Goal: Task Accomplishment & Management: Manage account settings

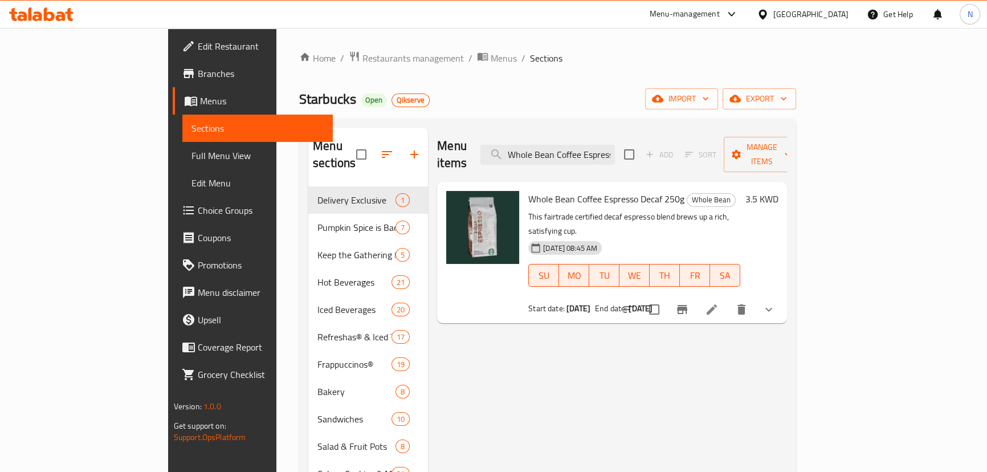
click at [720, 14] on div "Menu-management" at bounding box center [684, 14] width 70 height 14
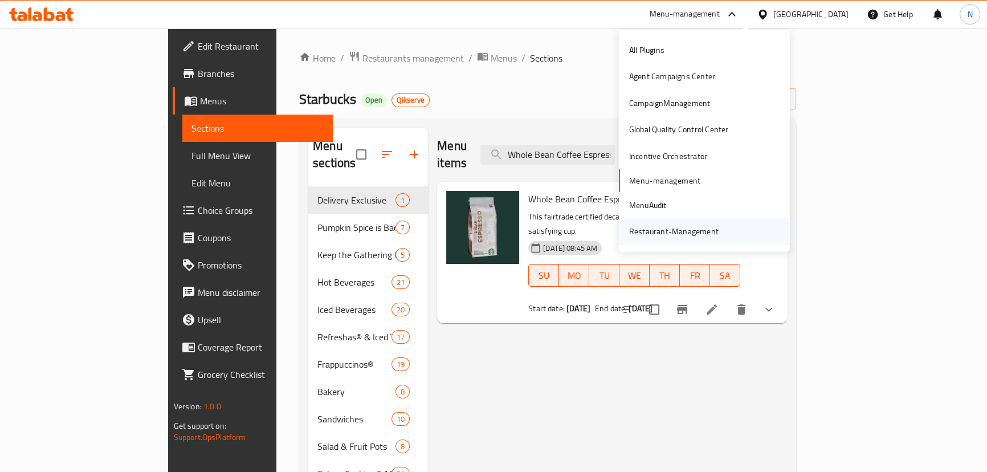
click at [660, 230] on div "Restaurant-Management" at bounding box center [673, 231] width 89 height 13
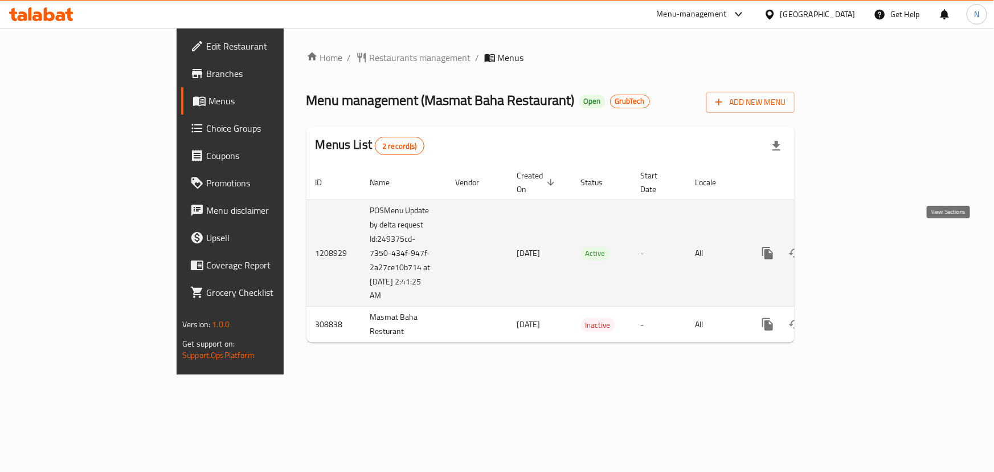
click at [857, 246] on icon "enhanced table" at bounding box center [850, 253] width 14 height 14
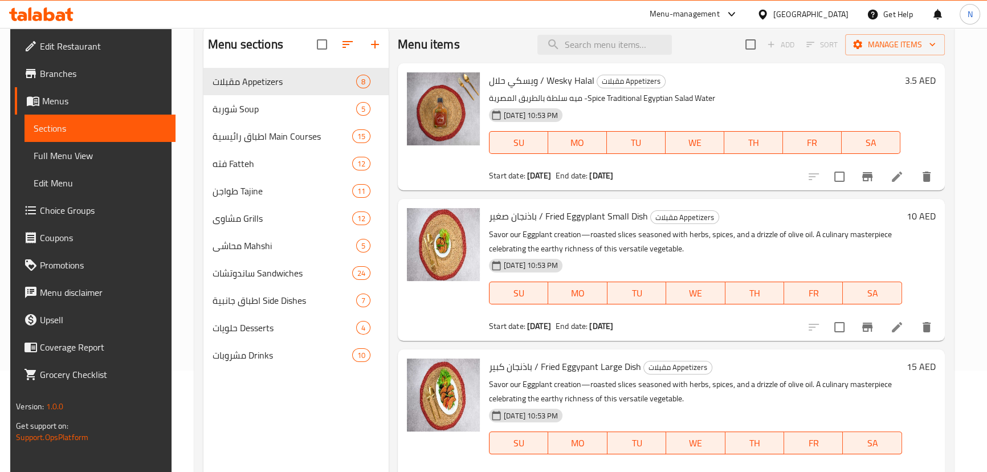
scroll to position [103, 0]
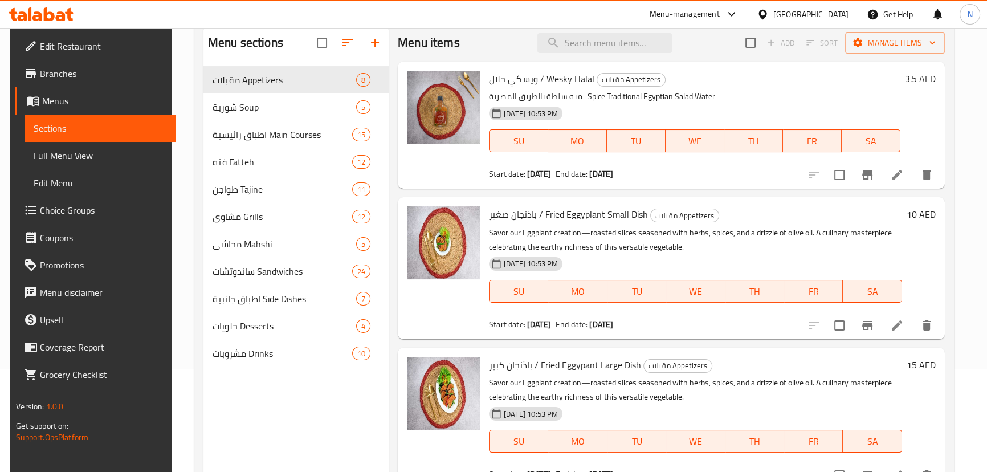
click at [866, 173] on icon "Branch-specific-item" at bounding box center [867, 174] width 10 height 9
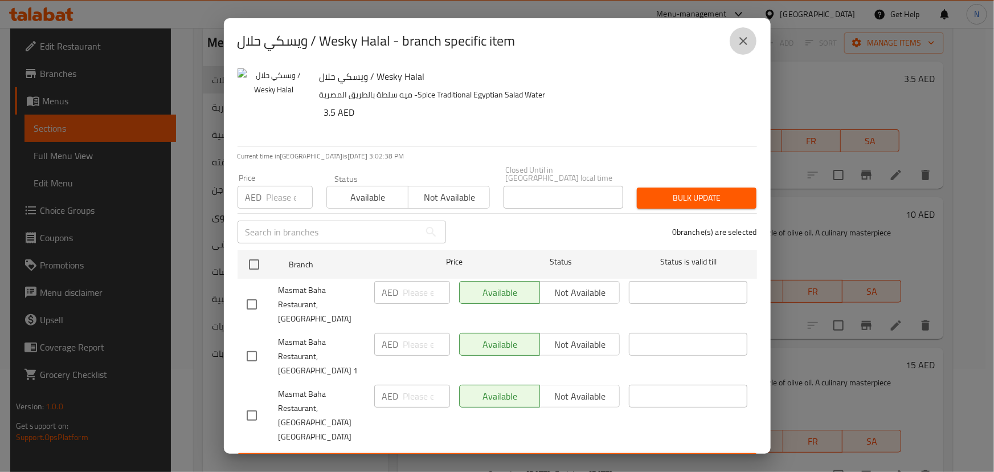
click at [743, 45] on icon "close" at bounding box center [743, 41] width 8 height 8
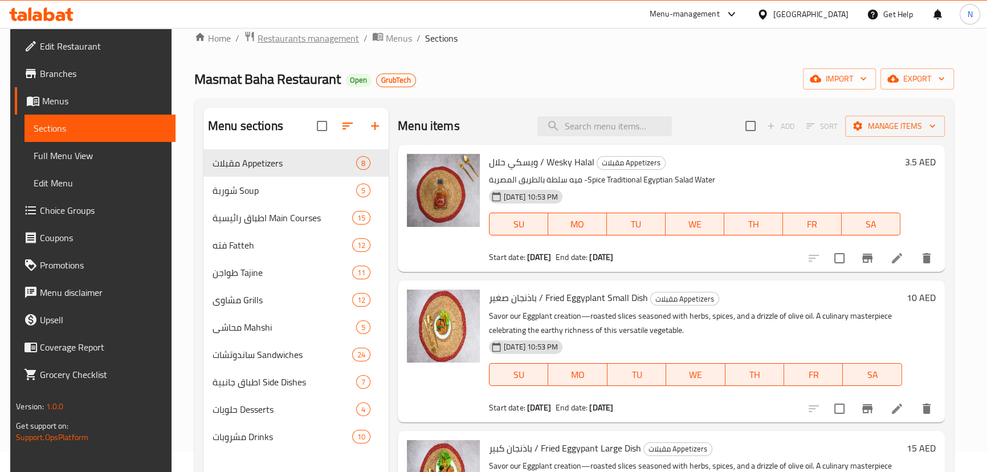
scroll to position [0, 0]
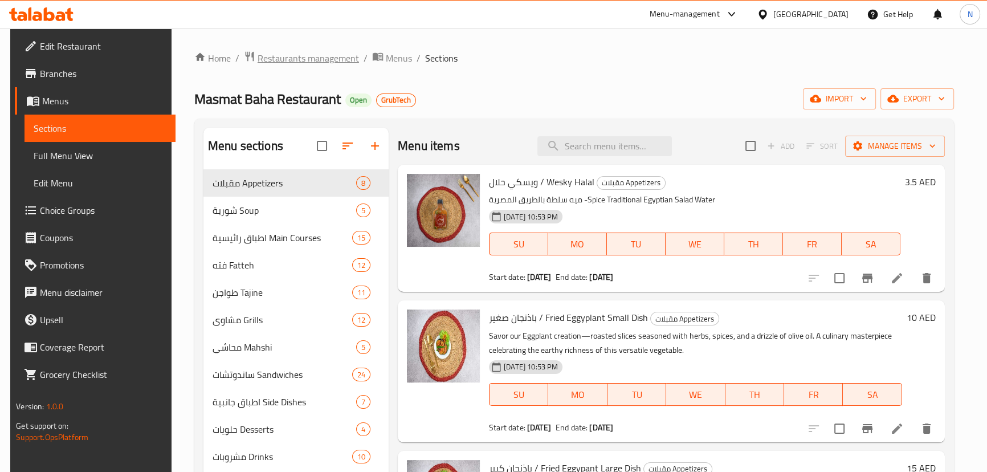
click at [279, 54] on span "Restaurants management" at bounding box center [308, 58] width 101 height 14
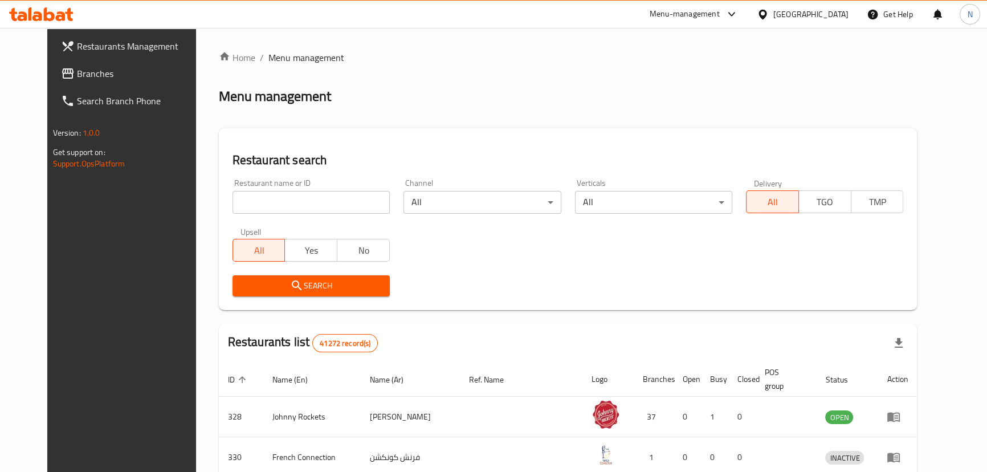
click at [89, 76] on span "Branches" at bounding box center [140, 74] width 126 height 14
